Goal: Information Seeking & Learning: Learn about a topic

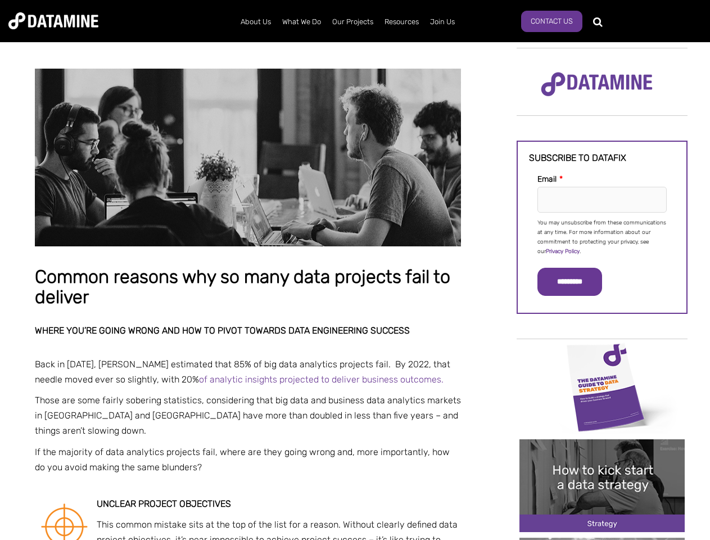
click at [602, 236] on p "You may unsubscribe from these communications at any time. For more information…" at bounding box center [602, 237] width 129 height 38
click at [577, 282] on input "*********" at bounding box center [570, 282] width 65 height 28
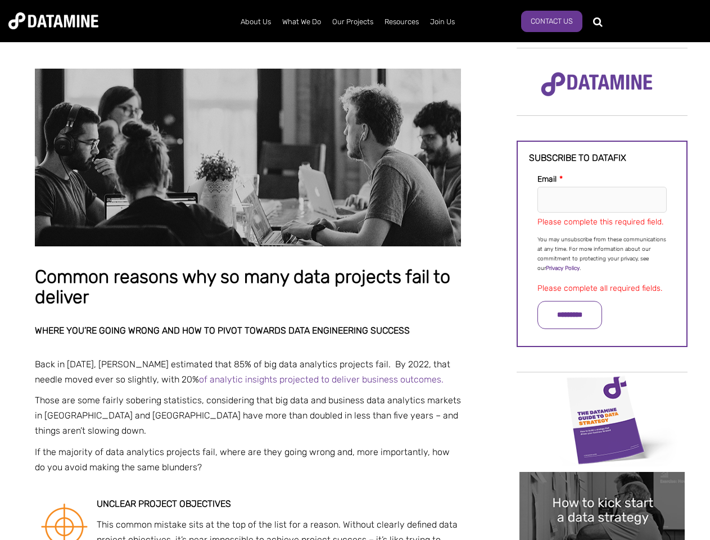
click at [602, 386] on img "Image grid with {{ image_count }} images." at bounding box center [602, 419] width 165 height 93
click at [602, 386] on div "✕" at bounding box center [355, 270] width 710 height 540
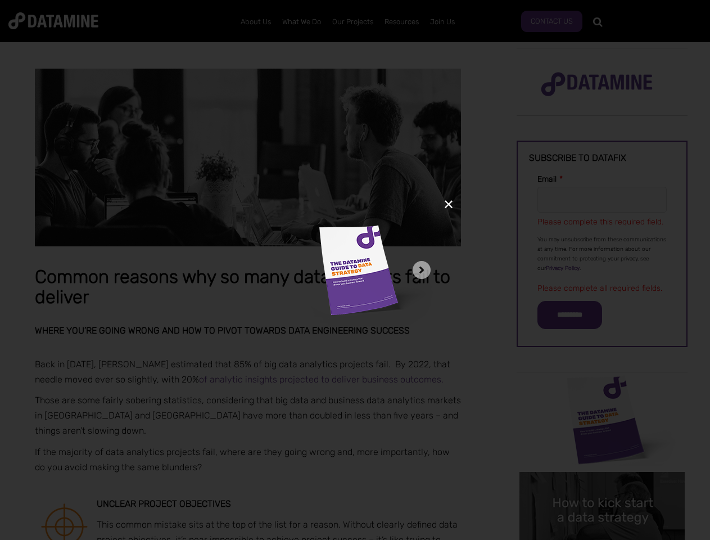
click at [602, 485] on div "✕" at bounding box center [355, 270] width 710 height 540
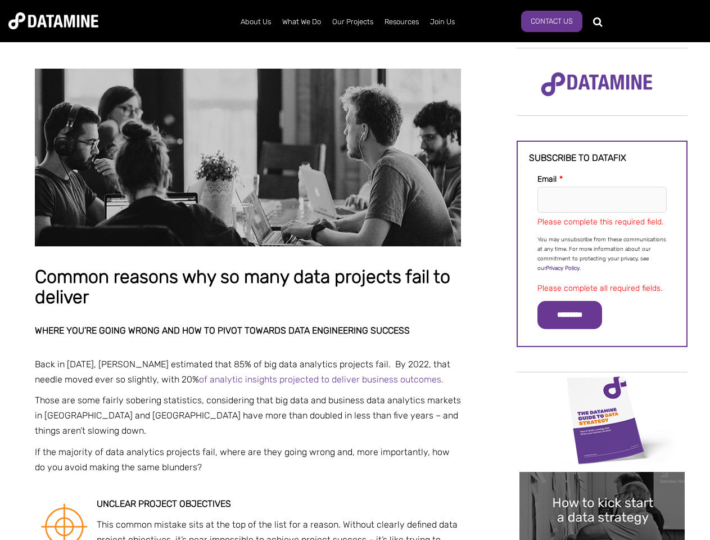
click at [602, 485] on img "Image grid with {{ image_count }} images." at bounding box center [602, 518] width 165 height 93
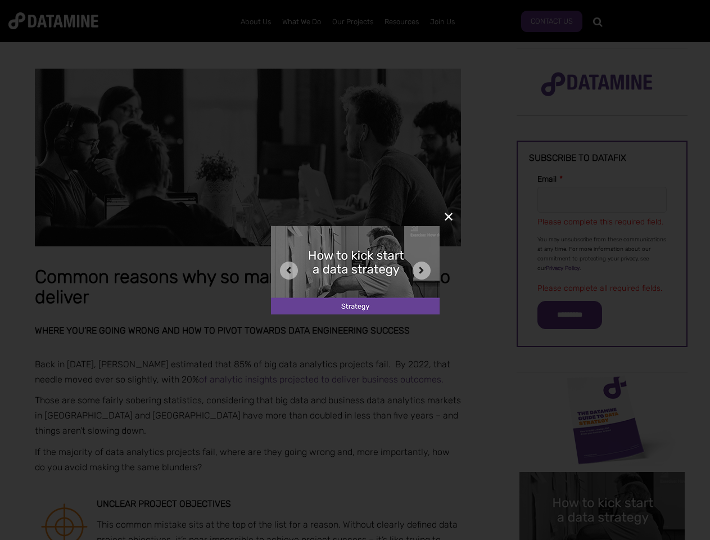
click at [602, 539] on div "✕" at bounding box center [355, 270] width 710 height 540
